Goal: Task Accomplishment & Management: Complete application form

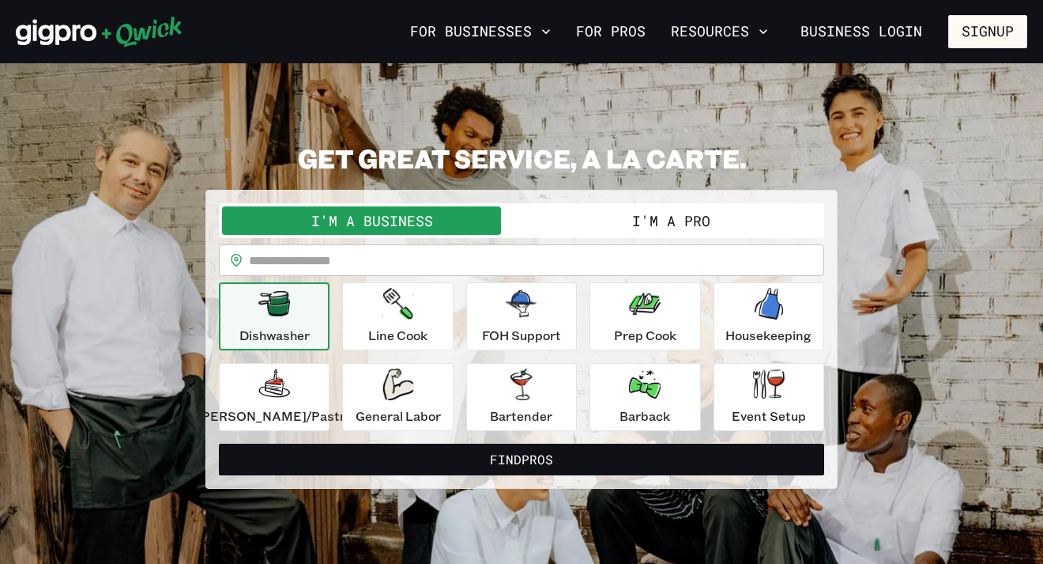
click at [634, 228] on button "I'm a Pro" at bounding box center [672, 220] width 300 height 28
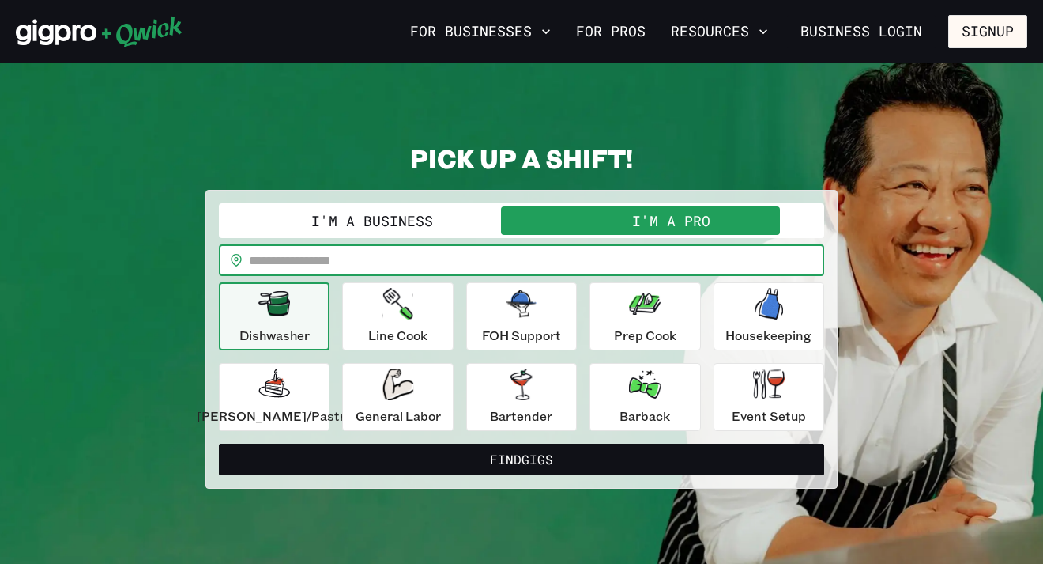
click at [581, 255] on input "text" at bounding box center [536, 260] width 575 height 32
type input "*****"
click at [416, 401] on div "General Labor" at bounding box center [398, 396] width 85 height 57
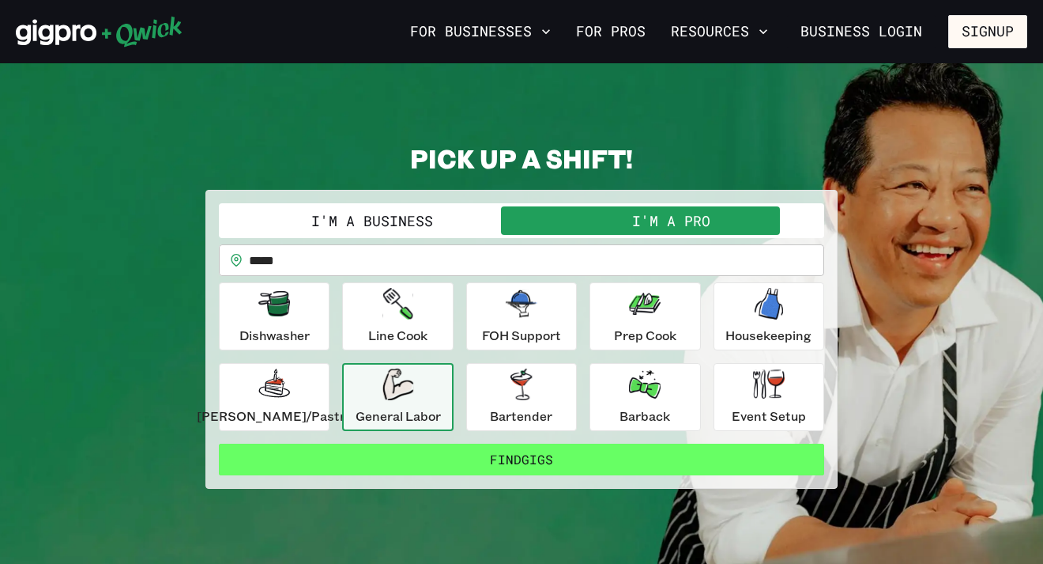
click at [458, 454] on button "Find Gigs" at bounding box center [522, 459] width 606 height 32
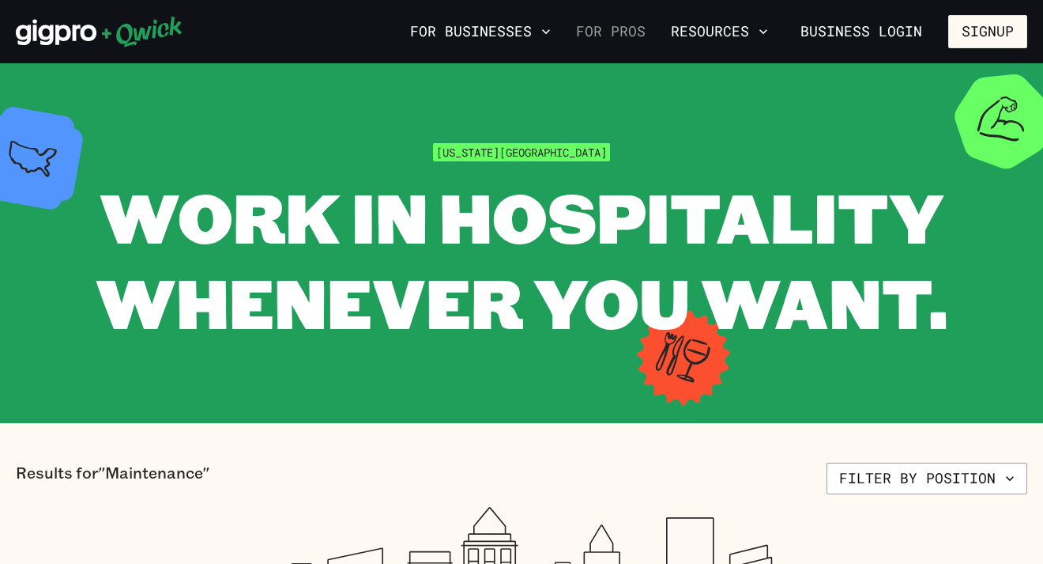
click at [640, 26] on link "For Pros" at bounding box center [611, 31] width 82 height 27
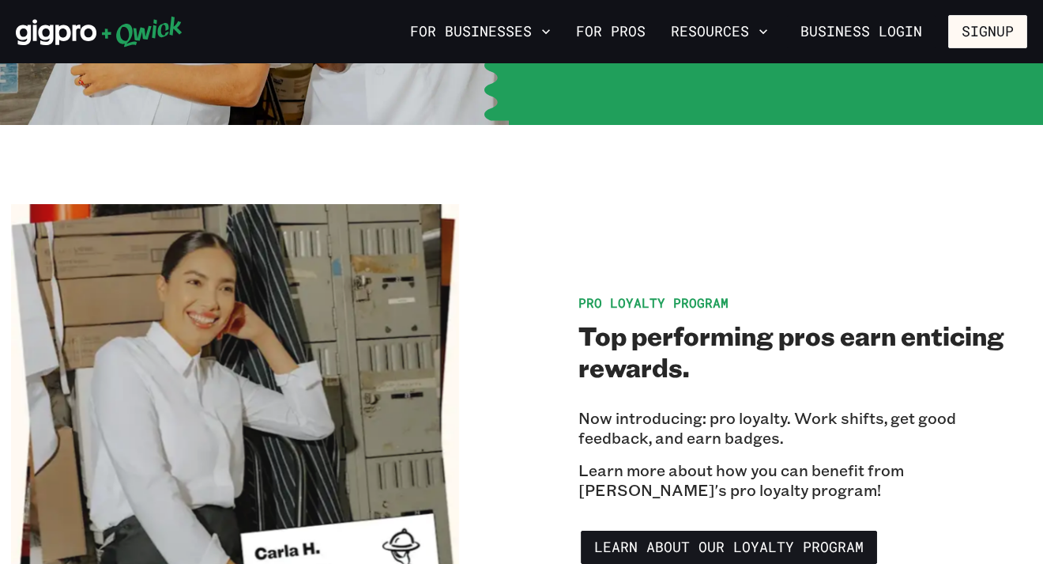
scroll to position [2393, 0]
